Goal: Task Accomplishment & Management: Manage account settings

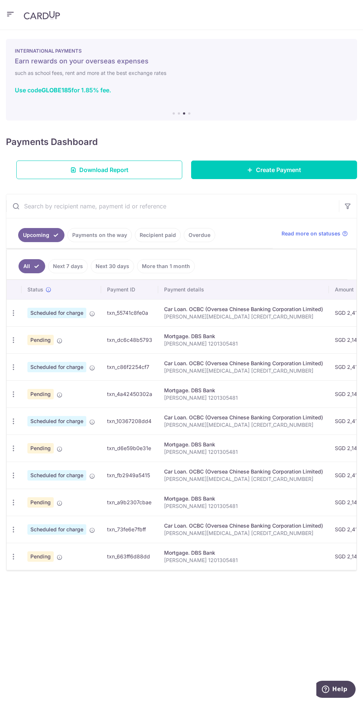
click at [14, 312] on icon "button" at bounding box center [14, 313] width 8 height 8
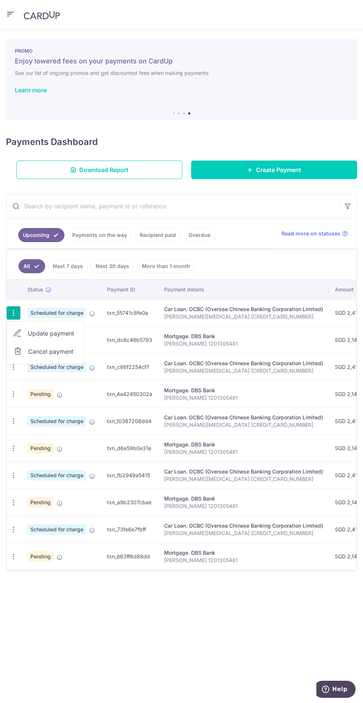
click at [60, 326] on link "Update payment" at bounding box center [45, 333] width 77 height 18
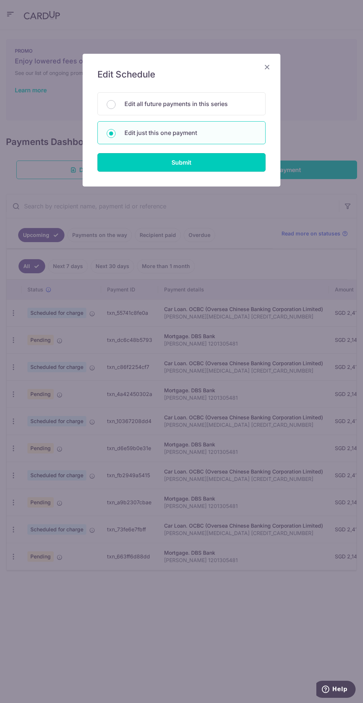
click at [219, 165] on input "Submit" at bounding box center [181, 162] width 168 height 19
radio input "true"
type input "2,415.32"
type input "[DATE]"
type input "[PERSON_NAME][MEDICAL_DATA] [CREDIT_CARD_NUMBER]"
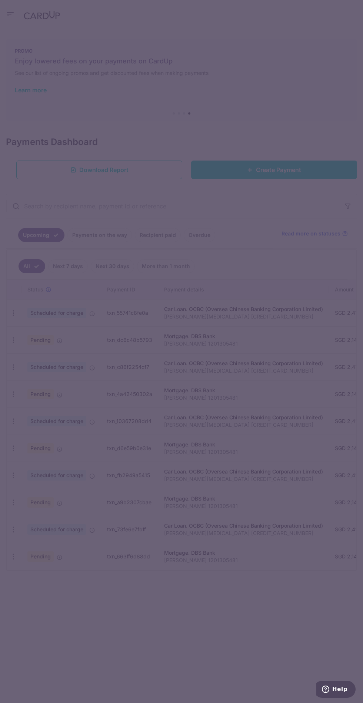
type input "REC185"
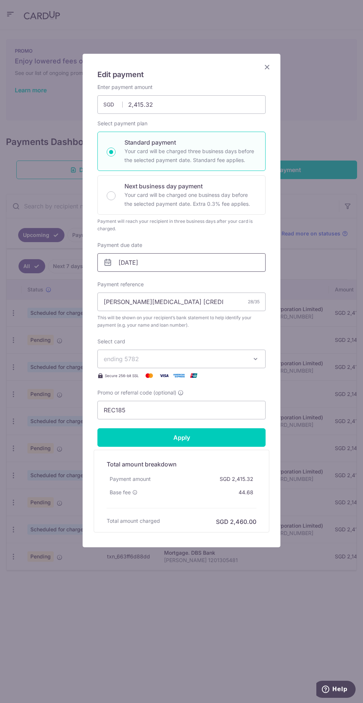
click at [219, 259] on input "[DATE]" at bounding box center [181, 262] width 168 height 19
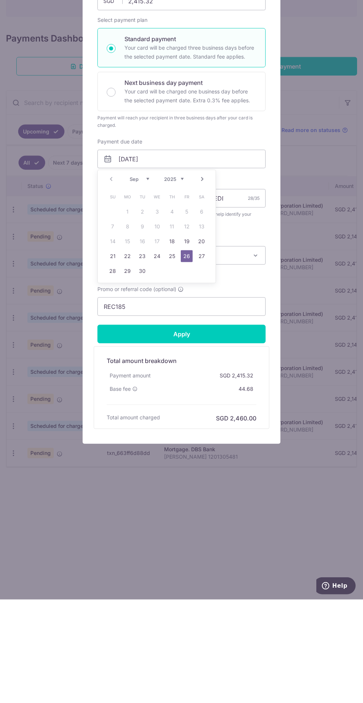
click at [142, 375] on link "30" at bounding box center [142, 374] width 12 height 12
type input "30/09/2025"
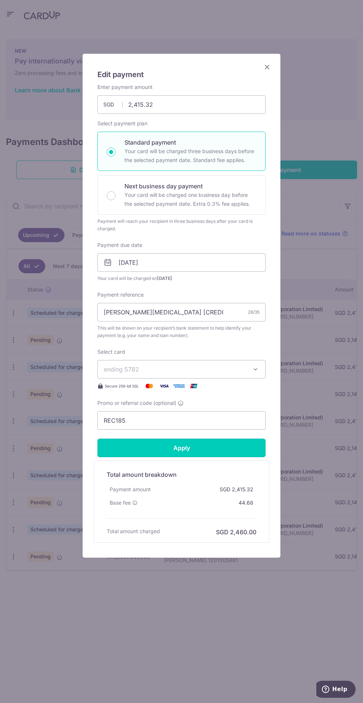
click at [219, 453] on input "Apply" at bounding box center [181, 447] width 168 height 19
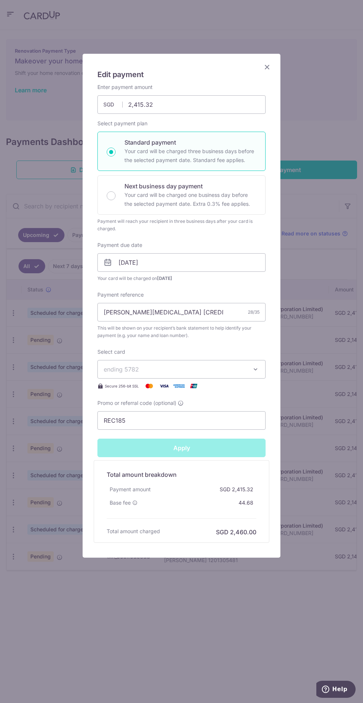
type input "Successfully Applied"
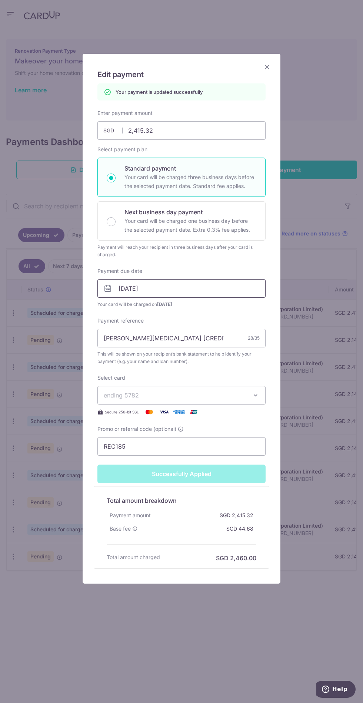
click at [229, 288] on input "30/09/2025" at bounding box center [181, 288] width 168 height 19
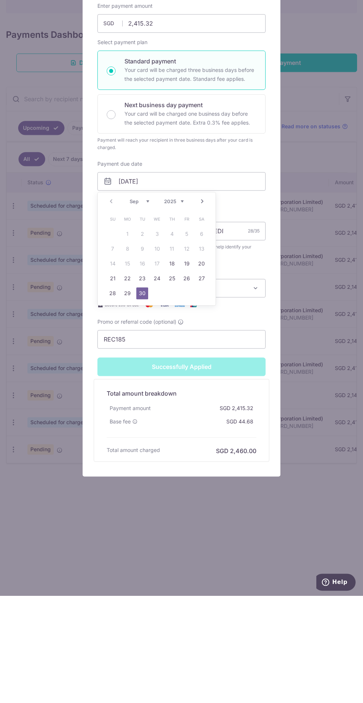
click at [202, 308] on link "Next" at bounding box center [202, 308] width 9 height 9
click at [159, 336] on link "1" at bounding box center [157, 341] width 12 height 12
type input "[DATE]"
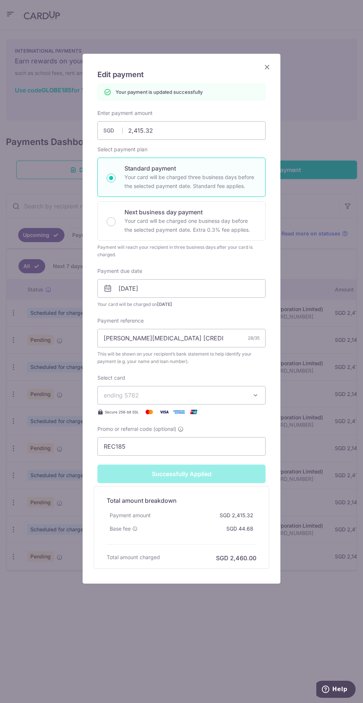
click at [264, 70] on icon "Close" at bounding box center [267, 66] width 9 height 9
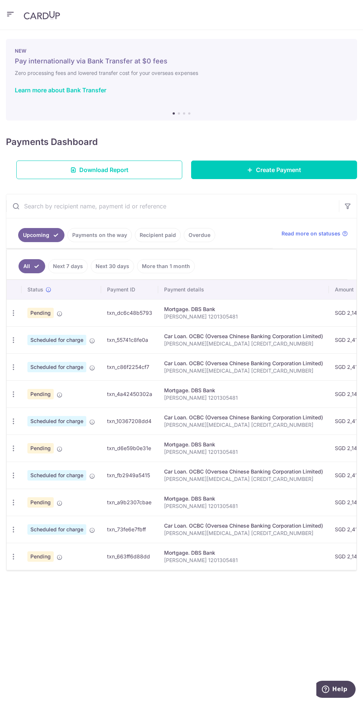
click at [13, 339] on icon "button" at bounding box center [14, 340] width 8 height 8
click at [60, 356] on span "Update payment" at bounding box center [53, 360] width 50 height 9
radio input "true"
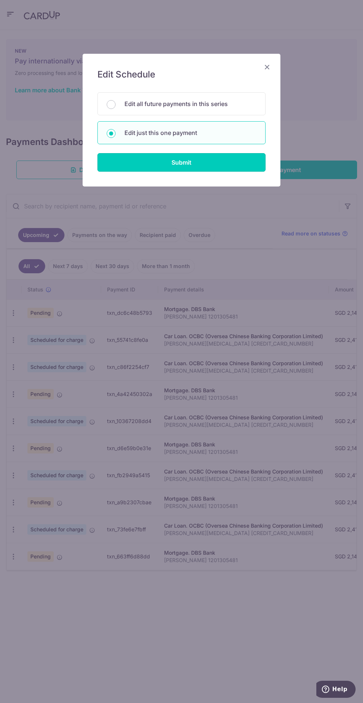
click at [218, 165] on input "Submit" at bounding box center [181, 162] width 168 height 19
radio input "true"
type input "2,415.32"
type input "[DATE]"
type input "[PERSON_NAME][MEDICAL_DATA] [CREDIT_CARD_NUMBER]"
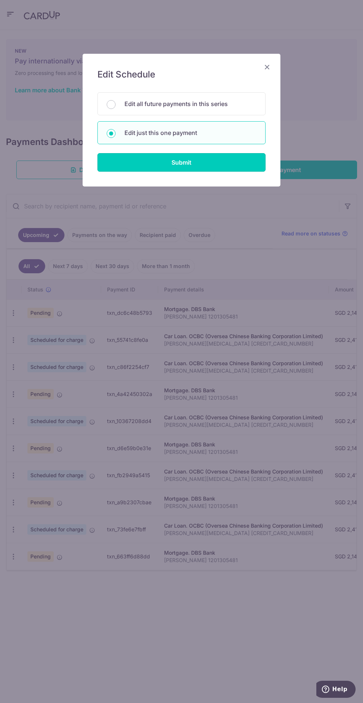
type input "REC185"
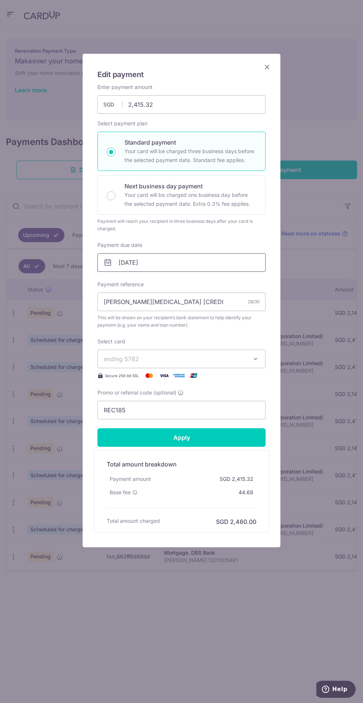
click at [242, 261] on input "[DATE]" at bounding box center [181, 262] width 168 height 19
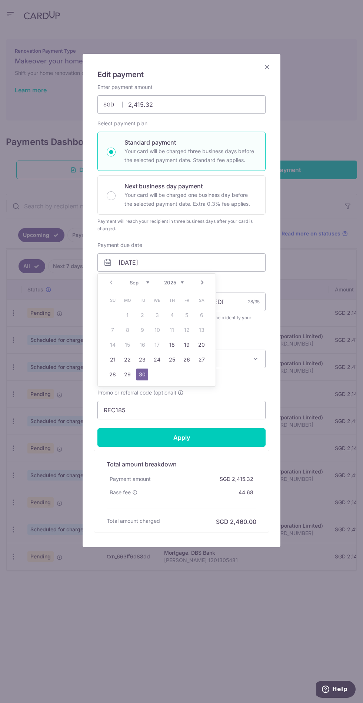
click at [202, 282] on link "Next" at bounding box center [202, 282] width 9 height 9
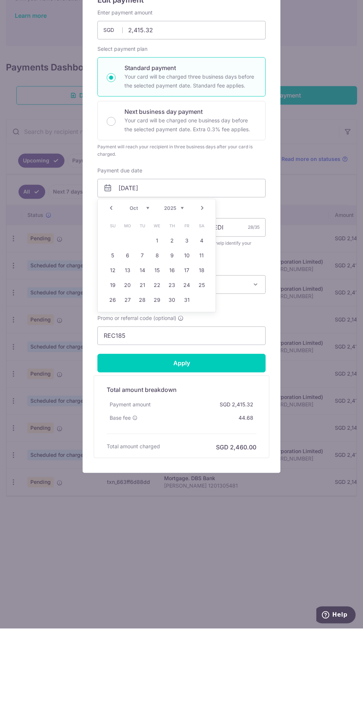
click at [158, 312] on link "1" at bounding box center [157, 315] width 12 height 12
type input "[DATE]"
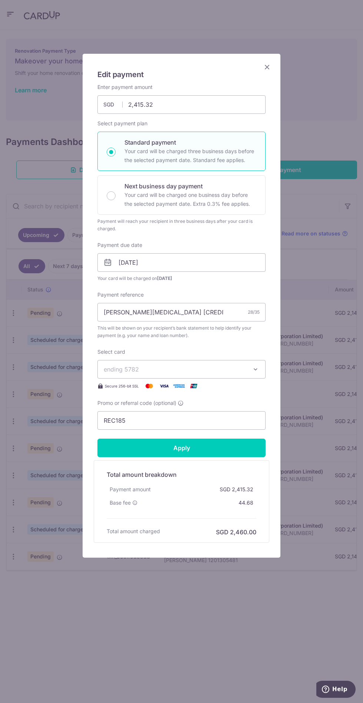
click at [215, 448] on input "Apply" at bounding box center [181, 447] width 168 height 19
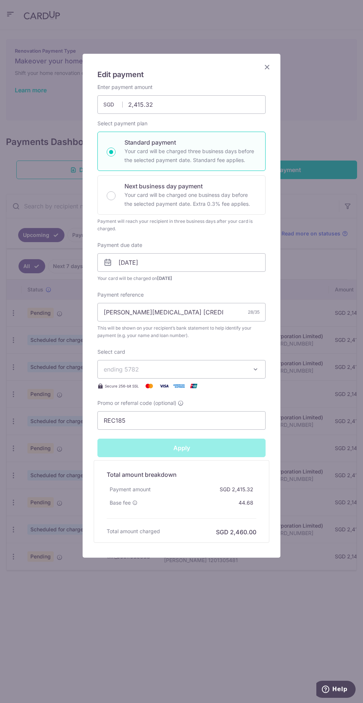
type input "Successfully Applied"
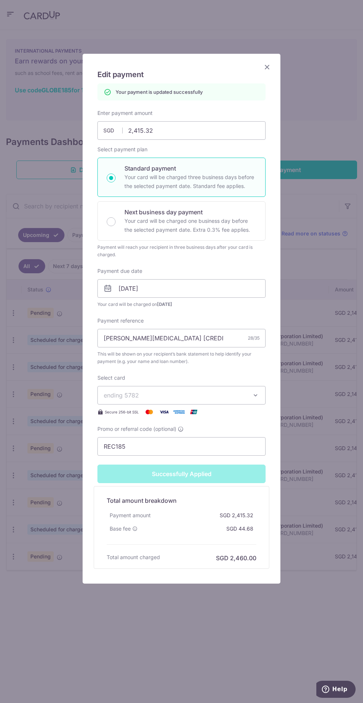
click at [263, 71] on icon "Close" at bounding box center [267, 66] width 9 height 9
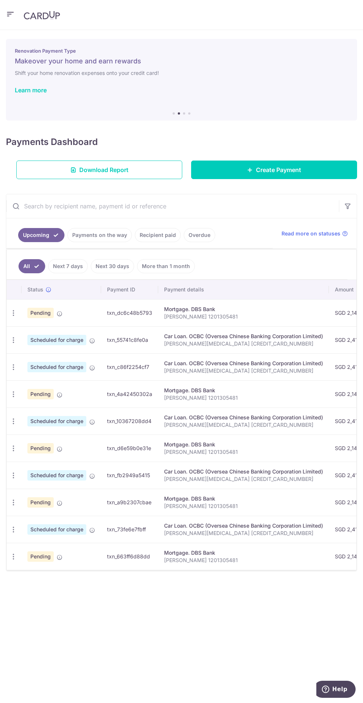
click at [14, 312] on icon "button" at bounding box center [14, 313] width 8 height 8
click at [66, 329] on span "Update payment" at bounding box center [53, 333] width 50 height 9
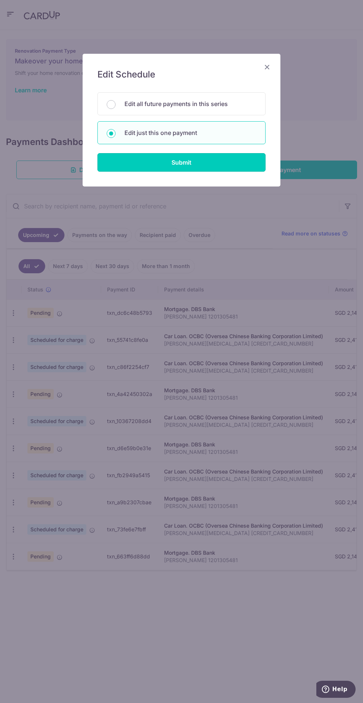
click at [226, 167] on input "Submit" at bounding box center [181, 162] width 168 height 19
radio input "true"
type input "2,145.31"
type input "[DATE]"
type input "[PERSON_NAME] 1201305481"
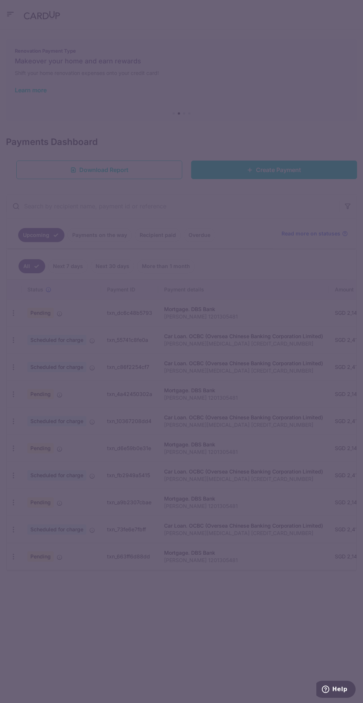
type input "REC185"
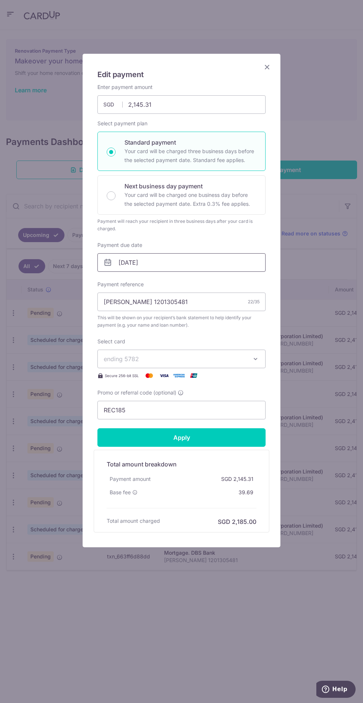
click at [224, 262] on input "[DATE]" at bounding box center [181, 262] width 168 height 19
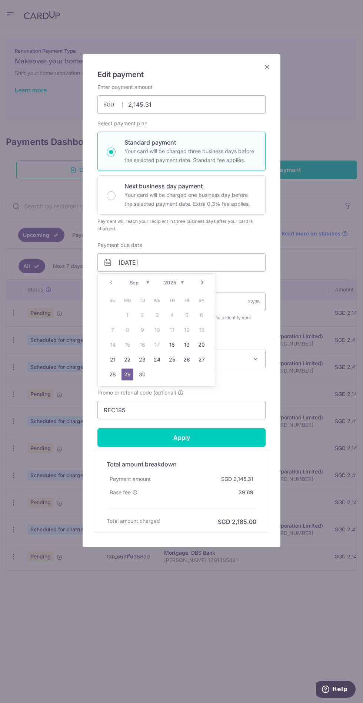
click at [203, 282] on link "Next" at bounding box center [202, 282] width 9 height 9
click at [171, 309] on link "2" at bounding box center [172, 315] width 12 height 12
type input "02/10/2025"
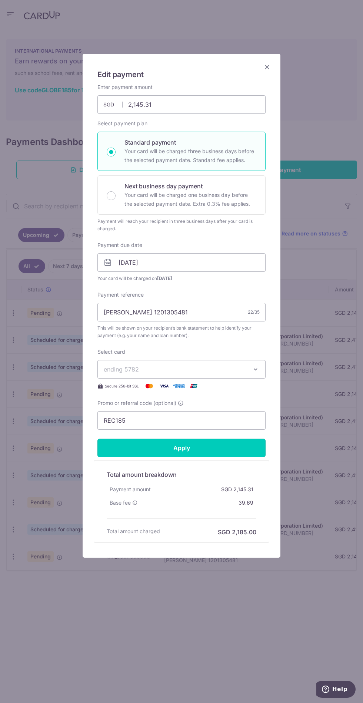
click at [225, 445] on input "Apply" at bounding box center [181, 447] width 168 height 19
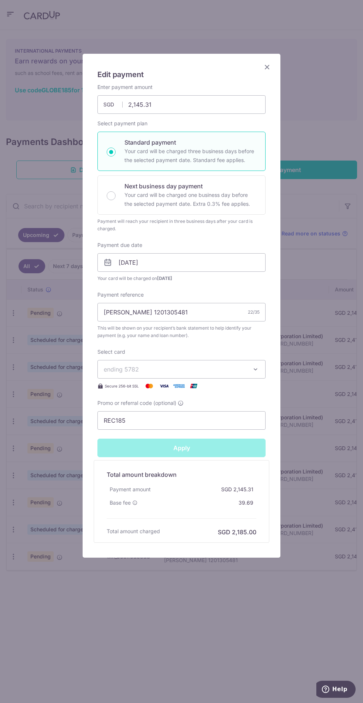
type input "Successfully Applied"
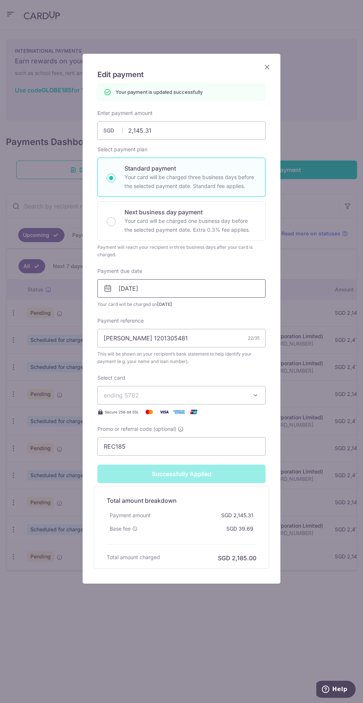
click at [223, 285] on input "02/10/2025" at bounding box center [181, 288] width 168 height 19
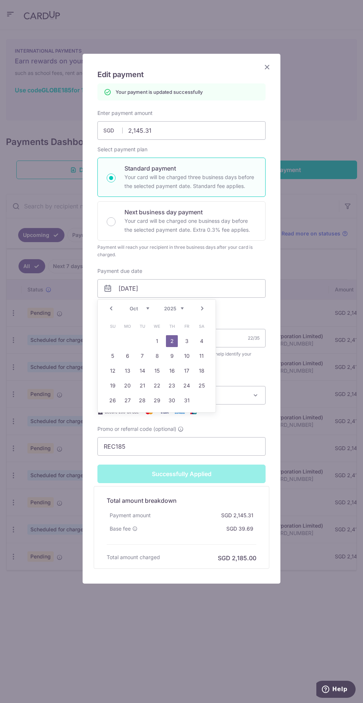
click at [157, 341] on link "1" at bounding box center [157, 341] width 12 height 12
type input "[DATE]"
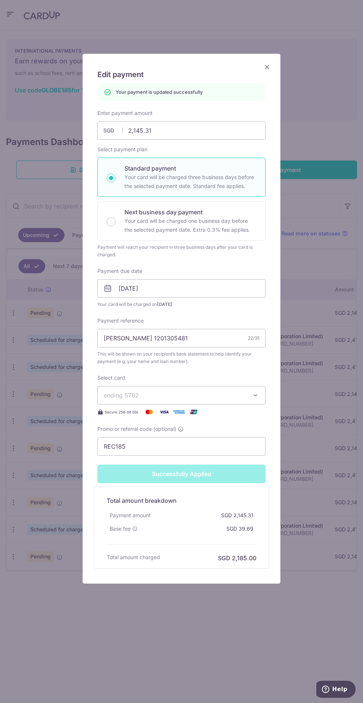
click at [266, 64] on icon "Close" at bounding box center [267, 66] width 9 height 9
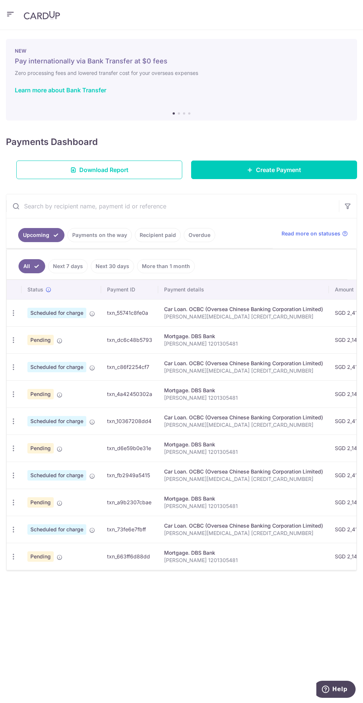
click at [15, 338] on icon "button" at bounding box center [14, 340] width 8 height 8
click at [59, 358] on span "Update payment" at bounding box center [53, 360] width 50 height 9
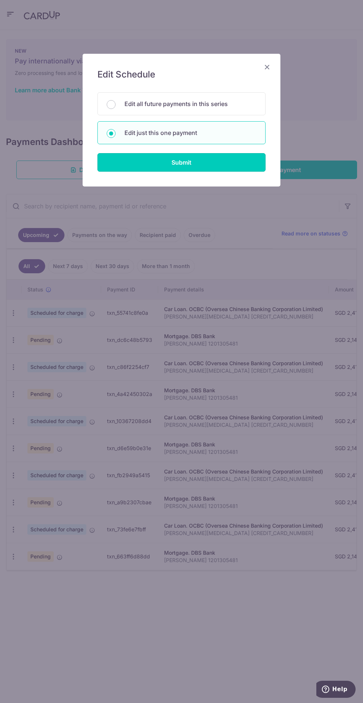
click at [223, 165] on input "Submit" at bounding box center [181, 162] width 168 height 19
radio input "true"
type input "2,145.31"
type input "02/10/2025"
type input "[PERSON_NAME] 1201305481"
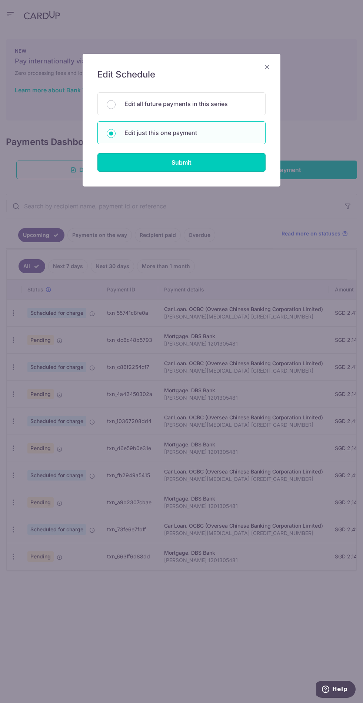
type input "REC185"
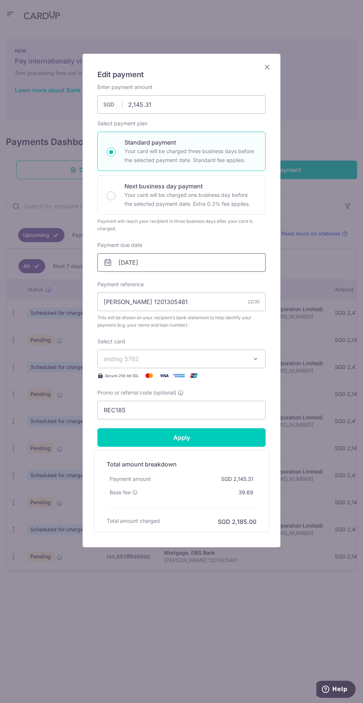
click at [232, 259] on input "02/10/2025" at bounding box center [181, 262] width 168 height 19
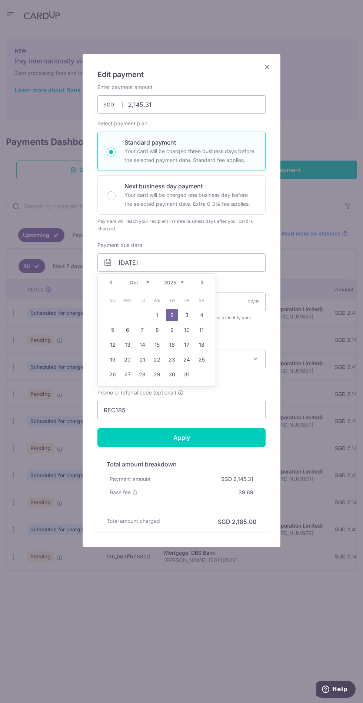
click at [160, 310] on link "1" at bounding box center [157, 315] width 12 height 12
type input "[DATE]"
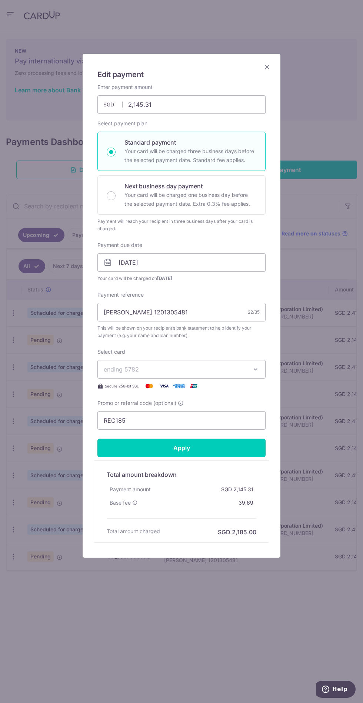
click at [228, 443] on input "Apply" at bounding box center [181, 447] width 168 height 19
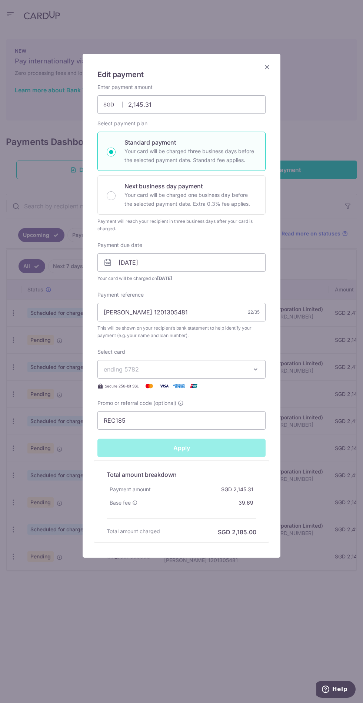
type input "Successfully Applied"
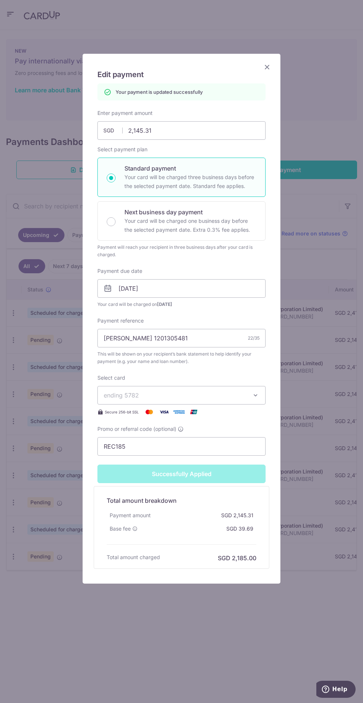
click at [269, 63] on icon "Close" at bounding box center [267, 66] width 9 height 9
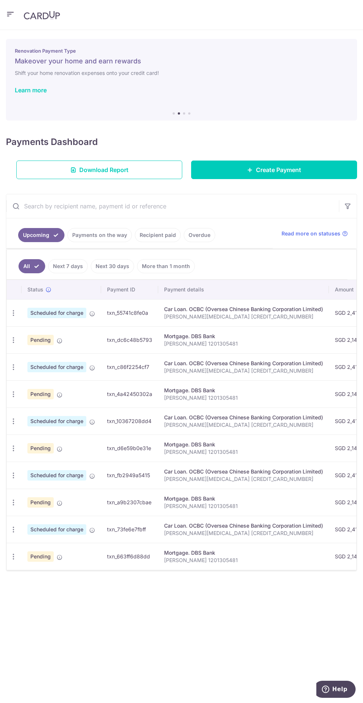
click at [14, 367] on icon "button" at bounding box center [14, 367] width 8 height 8
click at [59, 384] on span "Update payment" at bounding box center [53, 387] width 50 height 9
radio input "true"
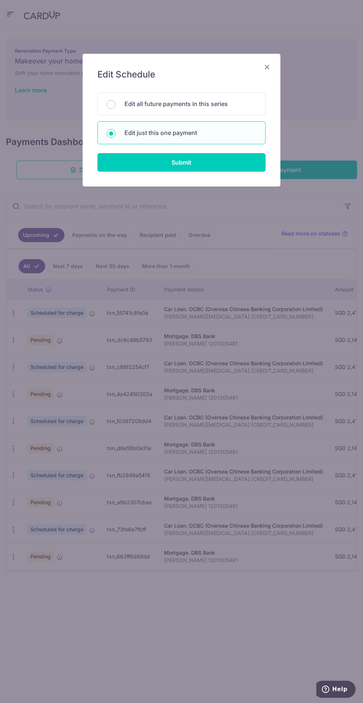
click at [222, 171] on input "Submit" at bounding box center [181, 162] width 168 height 19
radio input "true"
type input "2,415.32"
type input "[DATE]"
type input "[PERSON_NAME][MEDICAL_DATA] [CREDIT_CARD_NUMBER]"
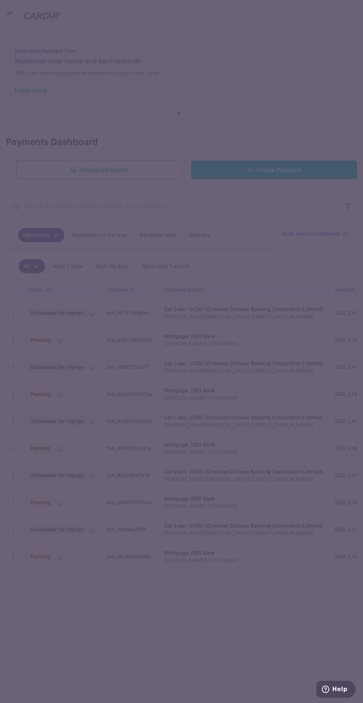
type input "REC185"
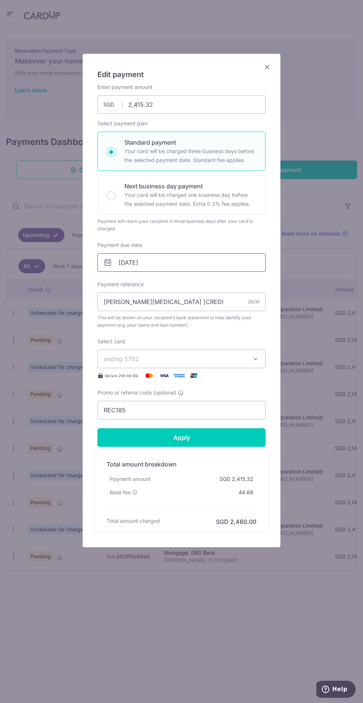
click at [222, 262] on input "29/10/2025" at bounding box center [181, 262] width 168 height 19
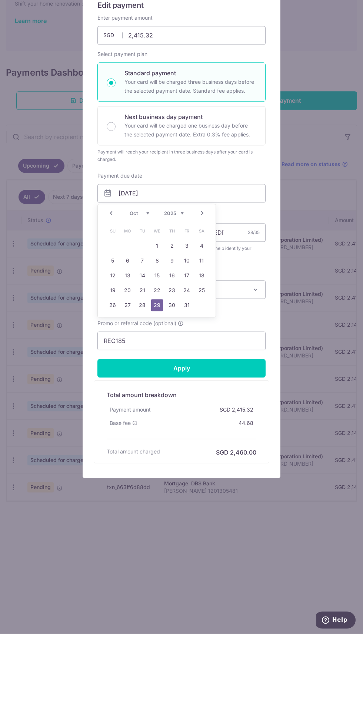
click at [192, 369] on link "31" at bounding box center [187, 374] width 12 height 12
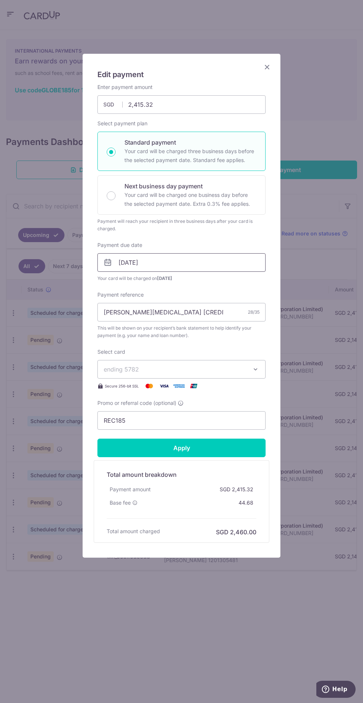
click at [224, 265] on input "[DATE]" at bounding box center [181, 262] width 168 height 19
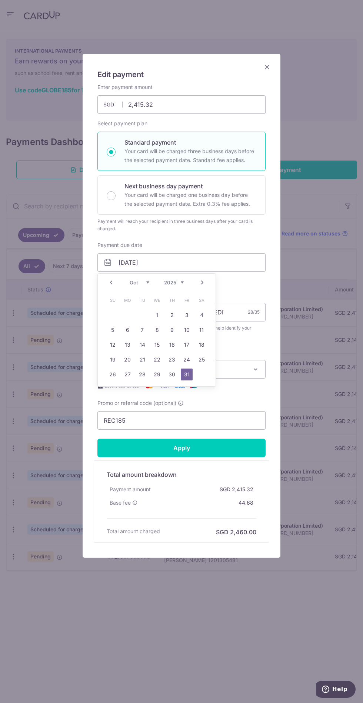
click at [202, 282] on link "Next" at bounding box center [202, 282] width 9 height 9
click at [202, 312] on link "1" at bounding box center [202, 315] width 12 height 12
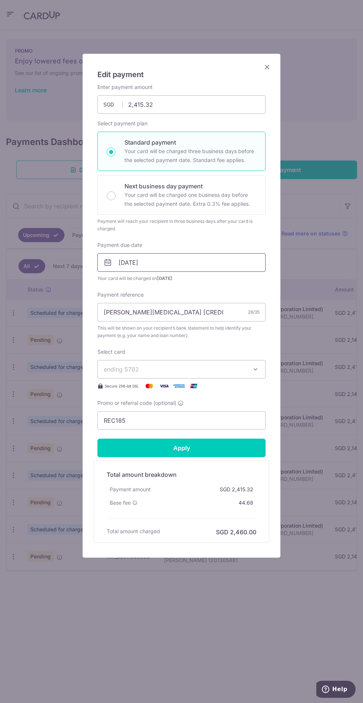
click at [218, 260] on input "01/11/2025" at bounding box center [181, 262] width 168 height 19
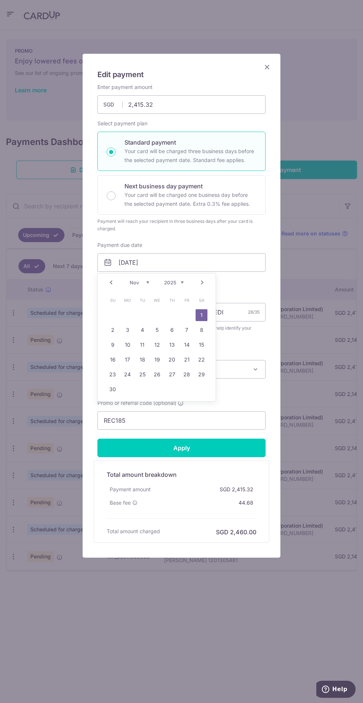
click at [108, 284] on link "Prev" at bounding box center [111, 282] width 9 height 9
click at [192, 371] on link "31" at bounding box center [187, 374] width 12 height 12
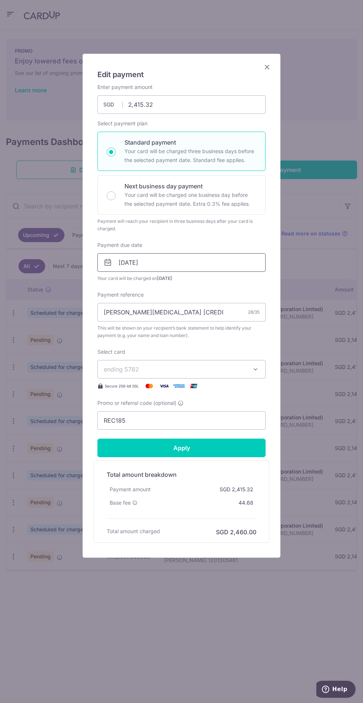
click at [206, 262] on input "[DATE]" at bounding box center [181, 262] width 168 height 19
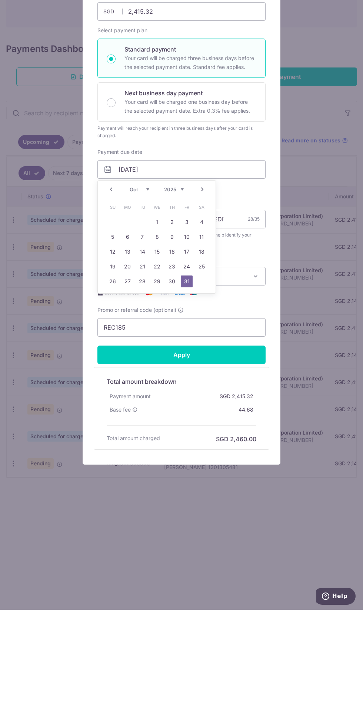
click at [176, 372] on link "30" at bounding box center [172, 374] width 12 height 12
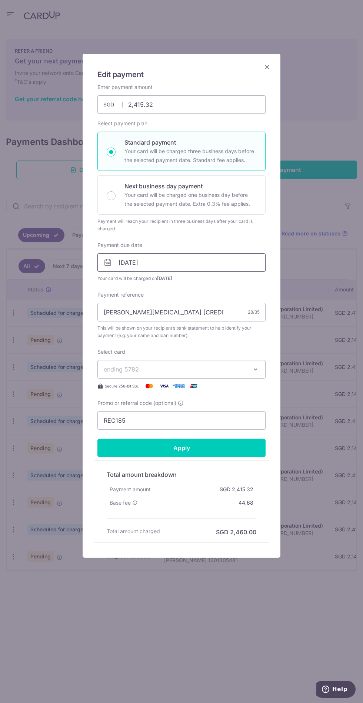
click at [219, 262] on input "30/10/2025" at bounding box center [181, 262] width 168 height 19
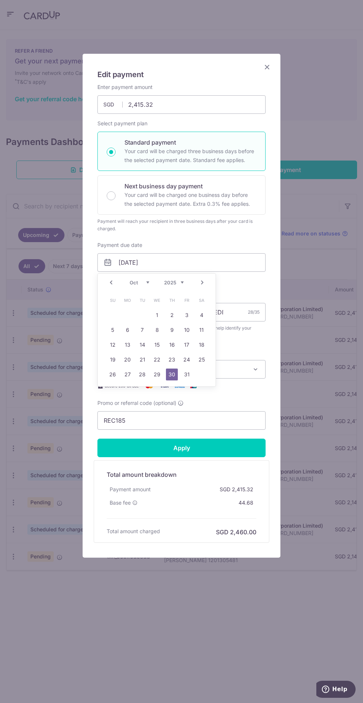
click at [188, 371] on link "31" at bounding box center [187, 374] width 12 height 12
type input "[DATE]"
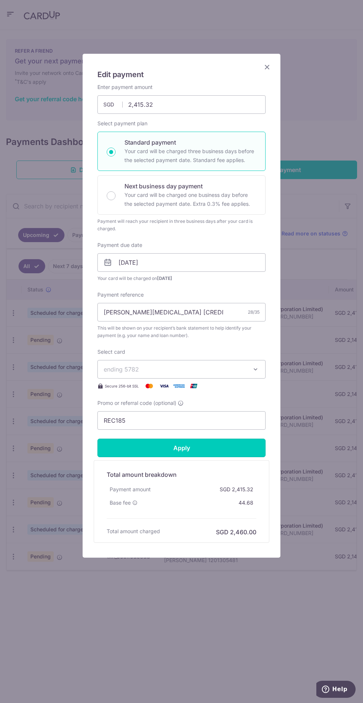
click at [212, 442] on input "Apply" at bounding box center [181, 447] width 168 height 19
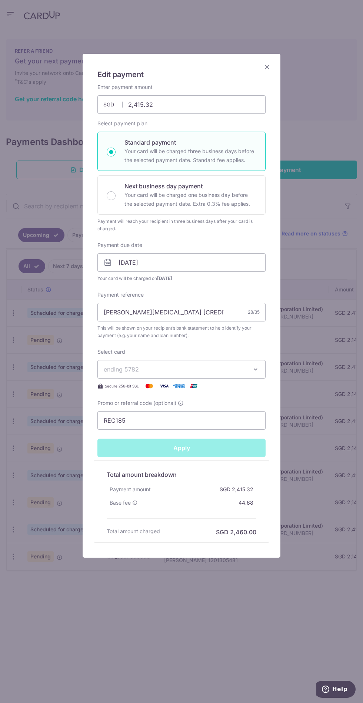
type input "Successfully Applied"
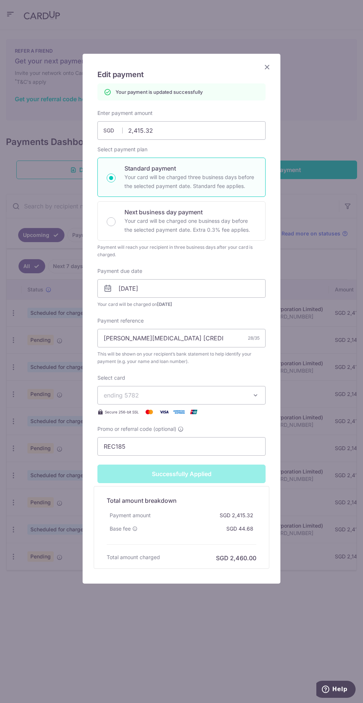
click at [266, 67] on icon "Close" at bounding box center [267, 66] width 9 height 9
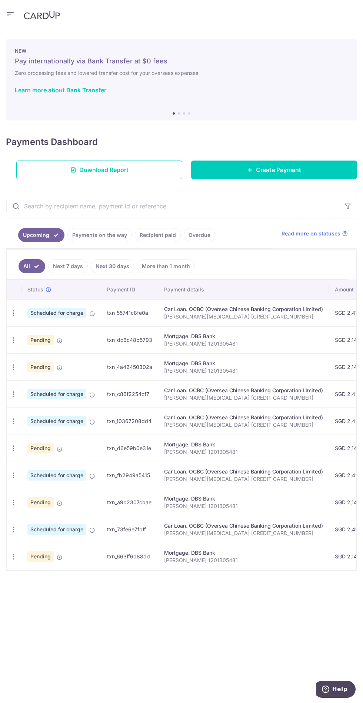
click at [13, 367] on icon "button" at bounding box center [14, 367] width 8 height 8
click at [61, 390] on span "Update payment" at bounding box center [53, 387] width 50 height 9
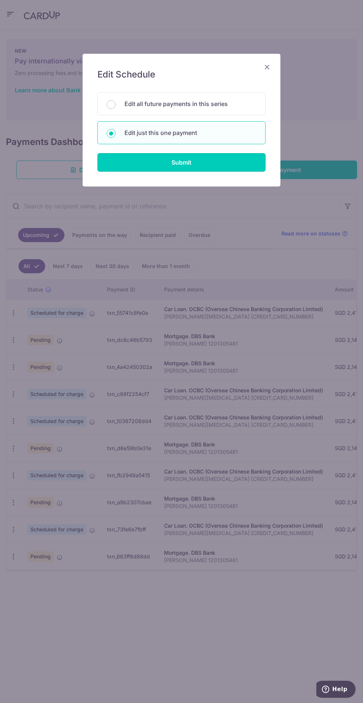
click at [229, 165] on input "Submit" at bounding box center [181, 162] width 168 height 19
radio input "true"
type input "2,145.31"
type input "29/10/2025"
type input "[PERSON_NAME] 1201305481"
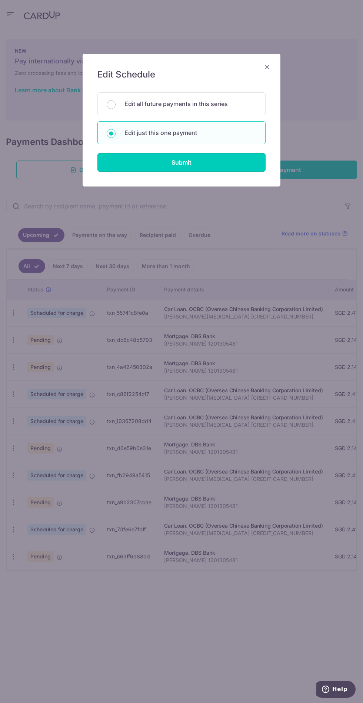
type input "REC185"
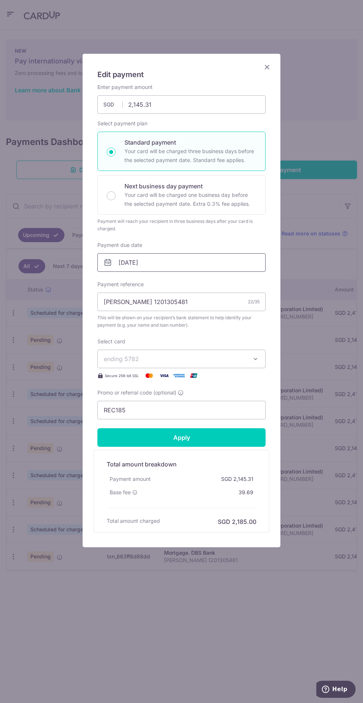
click at [228, 259] on input "29/10/2025" at bounding box center [181, 262] width 168 height 19
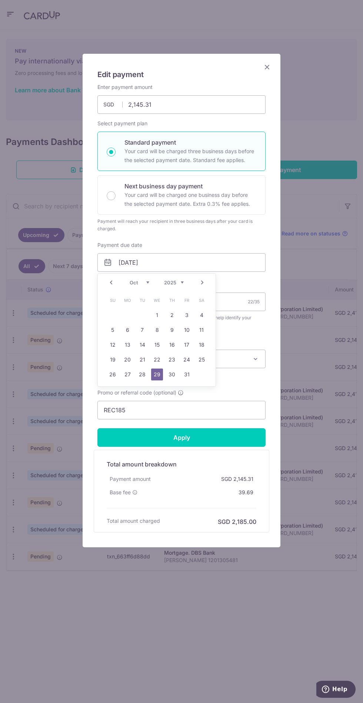
click at [186, 369] on link "31" at bounding box center [187, 374] width 12 height 12
type input "[DATE]"
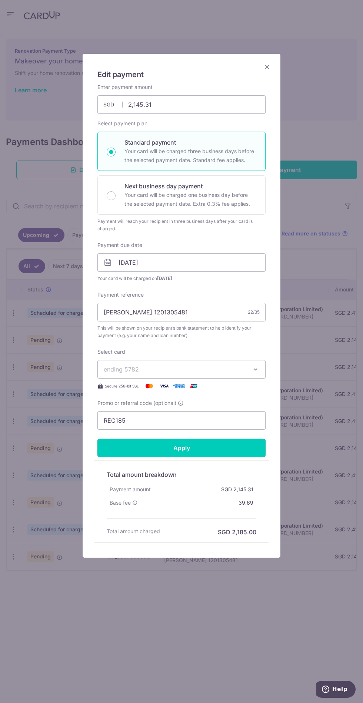
click at [191, 442] on input "Apply" at bounding box center [181, 447] width 168 height 19
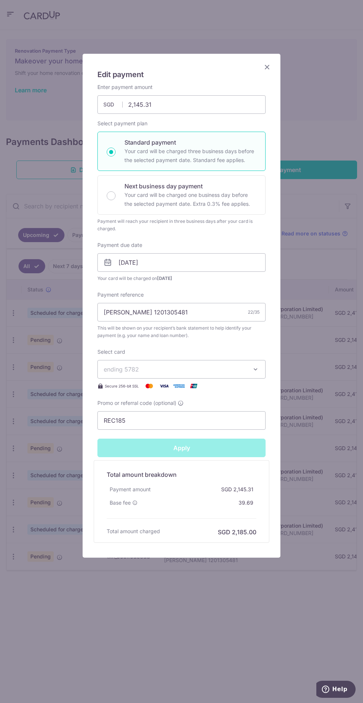
type input "Successfully Applied"
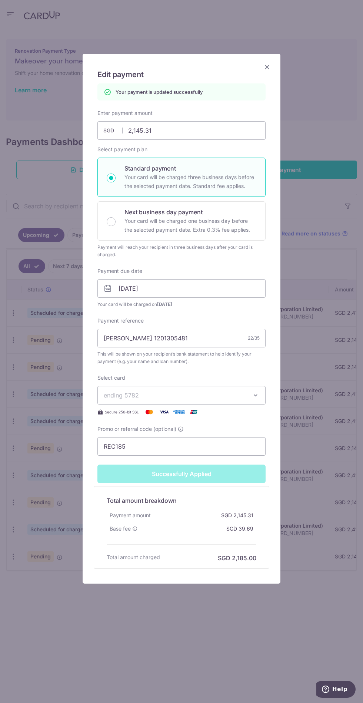
click at [264, 68] on icon "Close" at bounding box center [267, 66] width 9 height 9
